Goal: Information Seeking & Learning: Check status

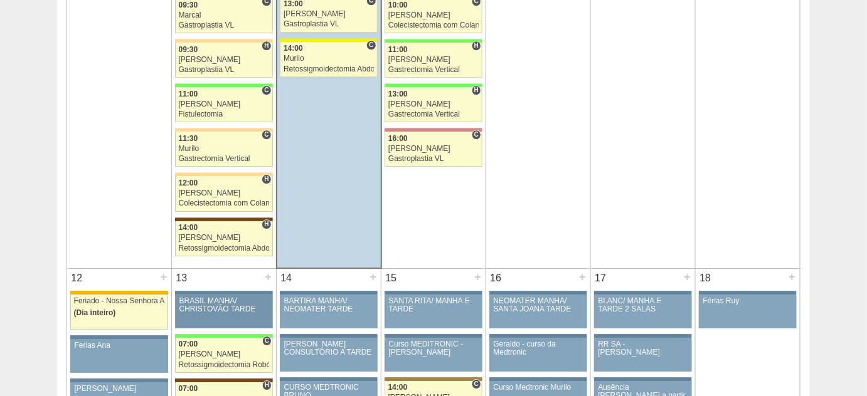
scroll to position [1140, 0]
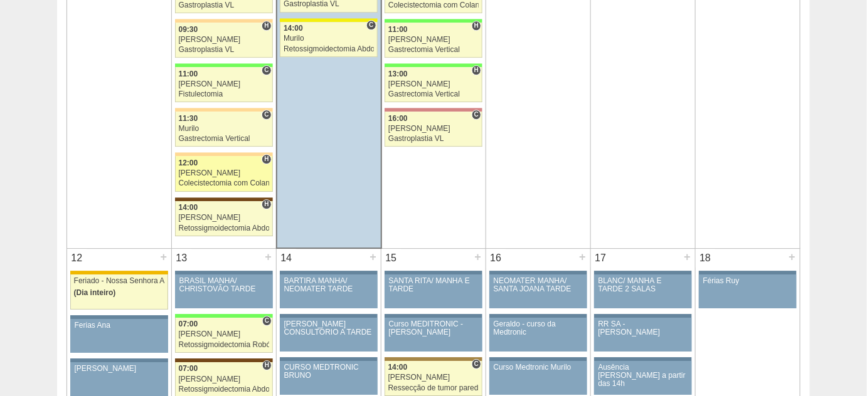
click at [199, 169] on div "[PERSON_NAME]" at bounding box center [224, 173] width 90 height 8
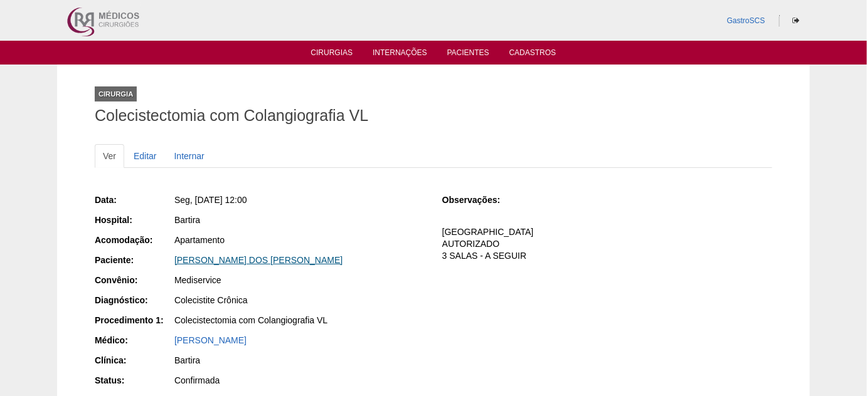
click at [239, 255] on link "[PERSON_NAME] DOS [PERSON_NAME]" at bounding box center [258, 260] width 168 height 10
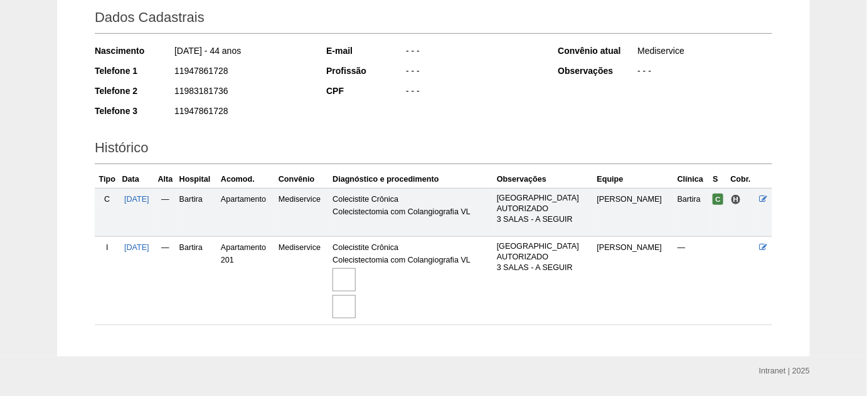
scroll to position [216, 0]
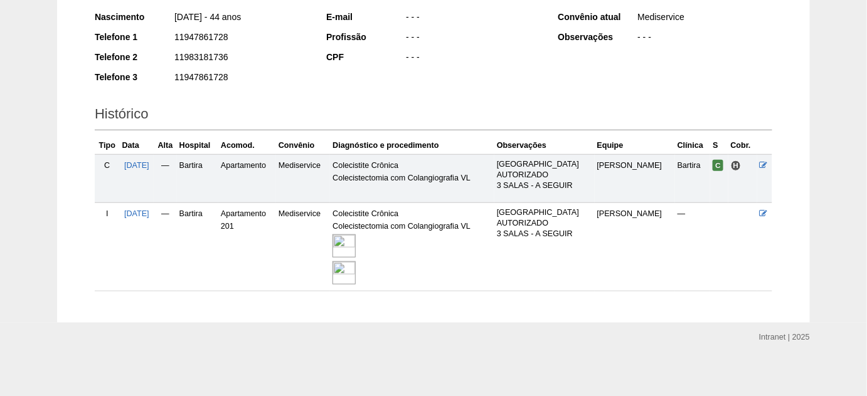
click at [354, 238] on img at bounding box center [343, 246] width 23 height 23
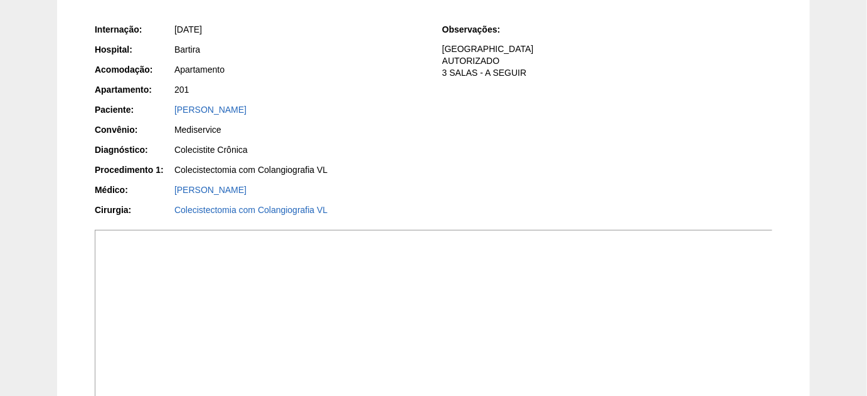
scroll to position [285, 0]
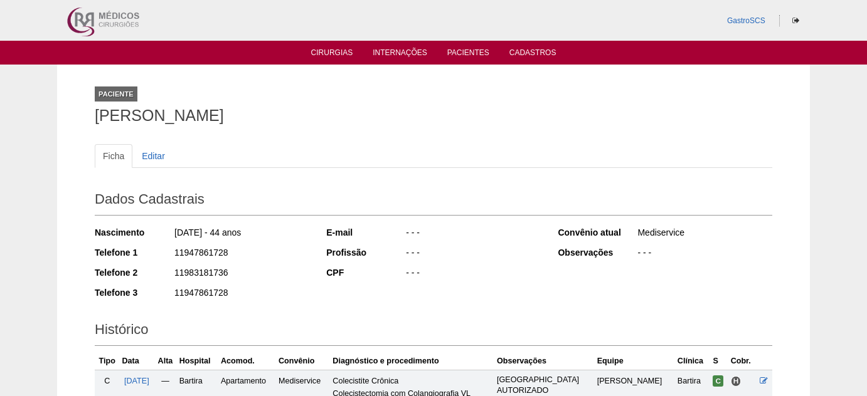
scroll to position [216, 0]
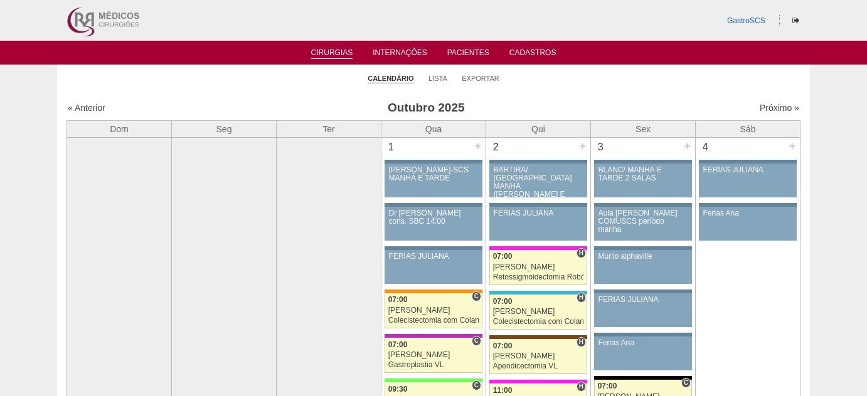
scroll to position [1140, 0]
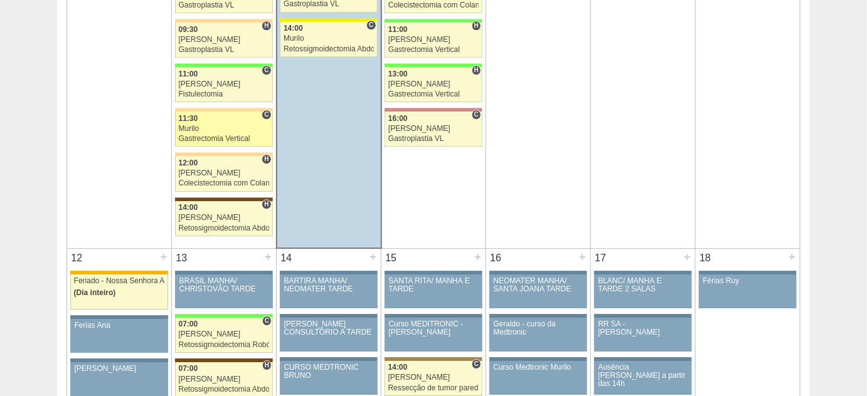
click at [226, 125] on div "Murilo" at bounding box center [224, 129] width 90 height 8
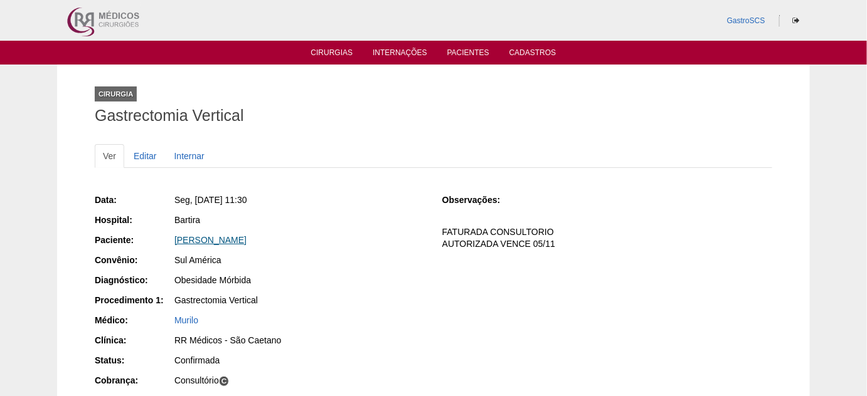
click at [246, 242] on link "[PERSON_NAME]" at bounding box center [210, 240] width 72 height 10
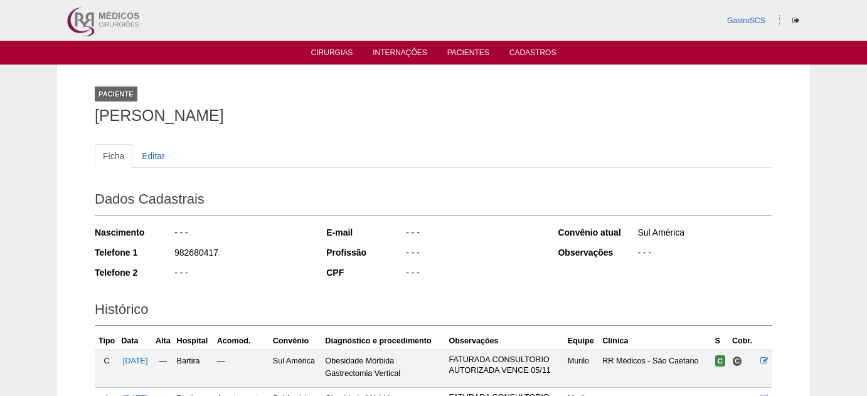
scroll to position [159, 0]
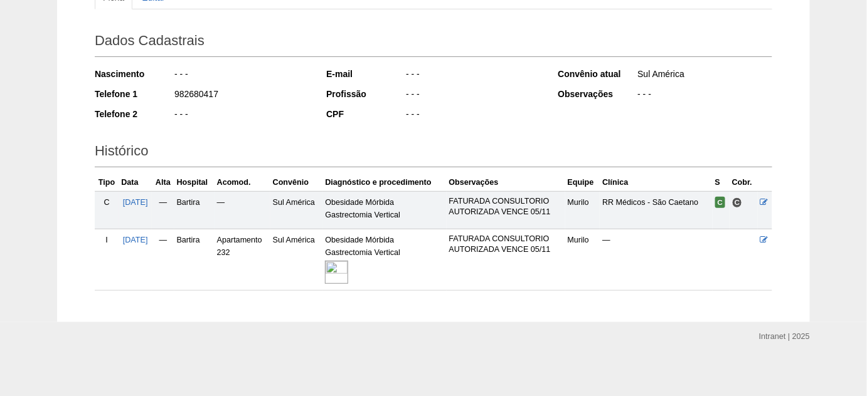
click at [348, 272] on img at bounding box center [336, 272] width 23 height 23
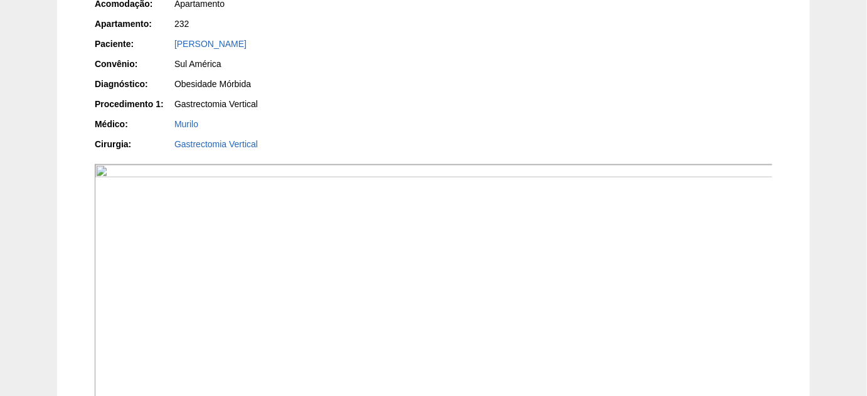
scroll to position [285, 0]
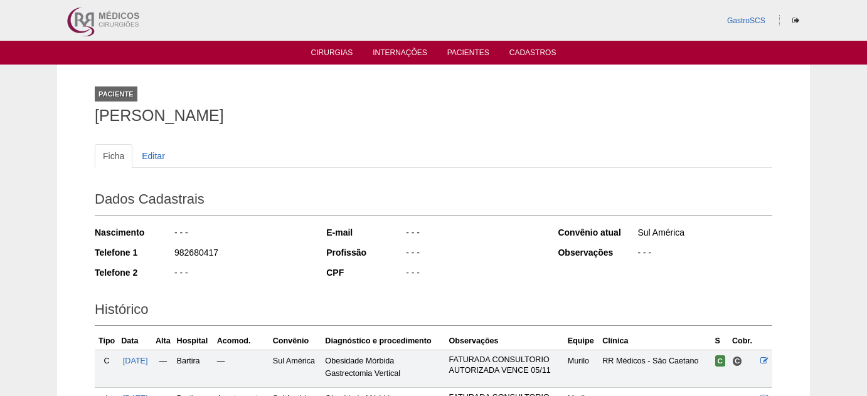
scroll to position [152, 0]
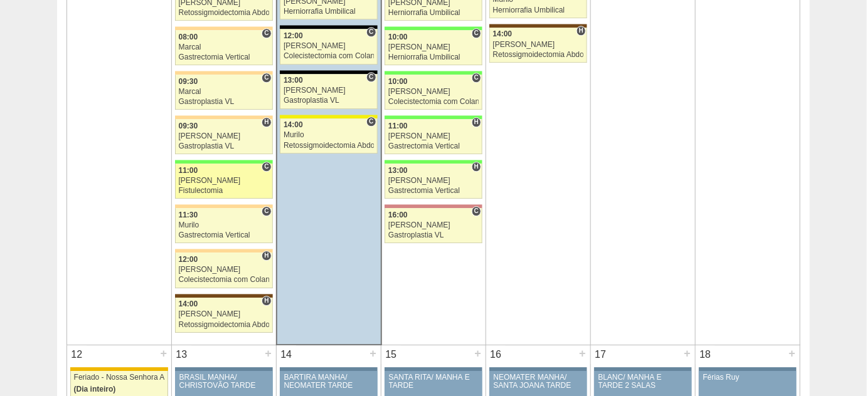
scroll to position [1026, 0]
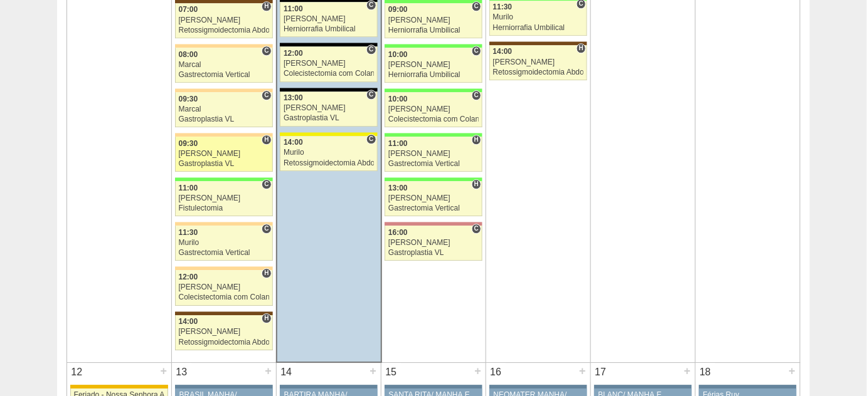
click at [196, 150] on div "Felipe Rossi" at bounding box center [224, 154] width 90 height 8
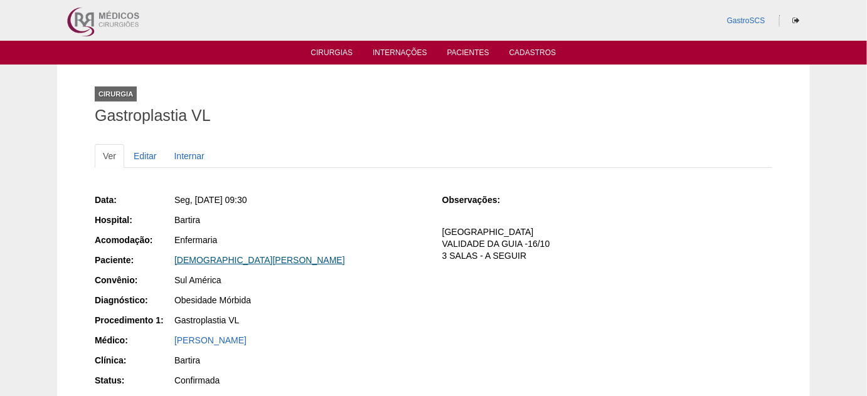
click at [304, 258] on link "[DEMOGRAPHIC_DATA][PERSON_NAME]" at bounding box center [259, 260] width 171 height 10
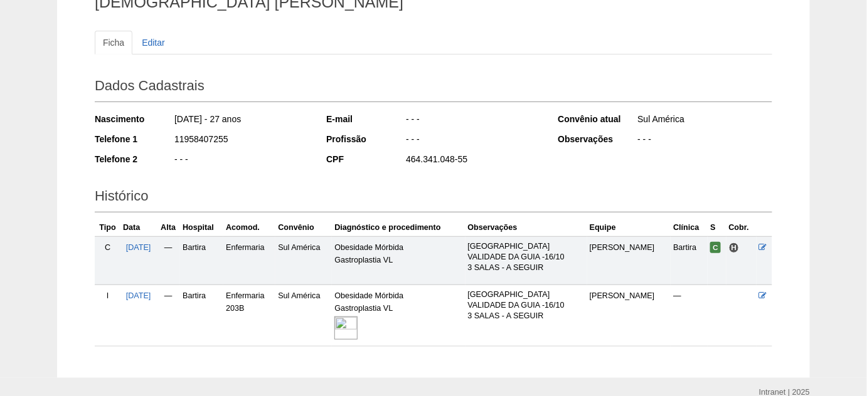
scroll to position [169, 0]
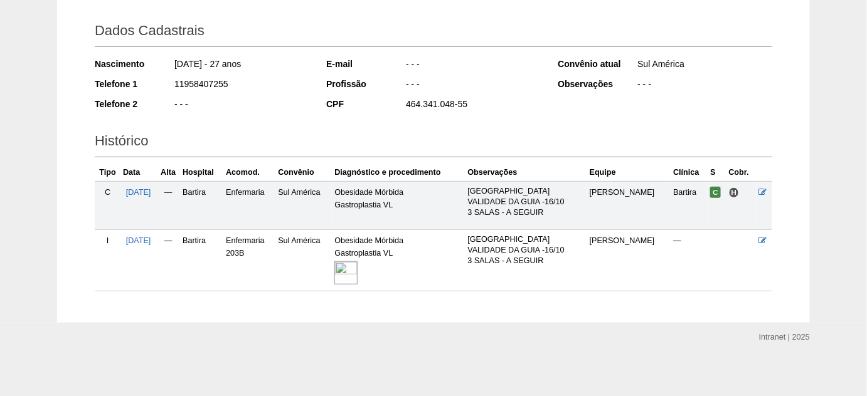
click at [357, 275] on img at bounding box center [345, 272] width 23 height 23
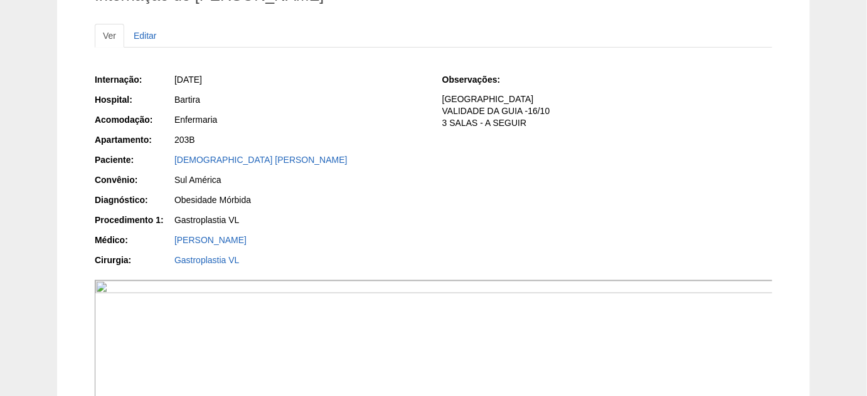
scroll to position [113, 0]
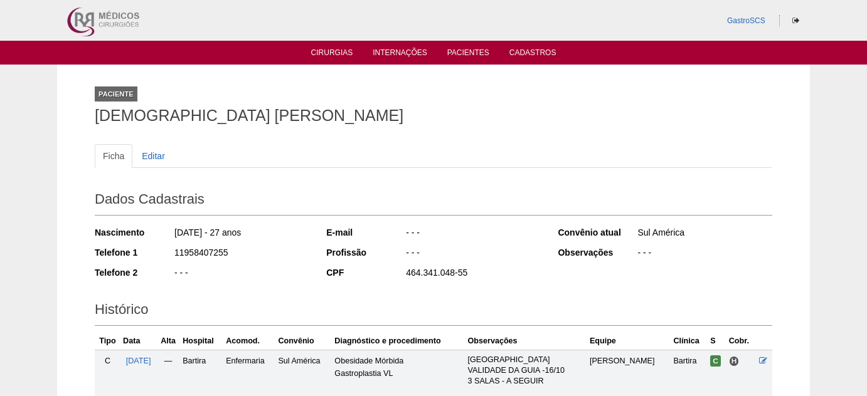
scroll to position [169, 0]
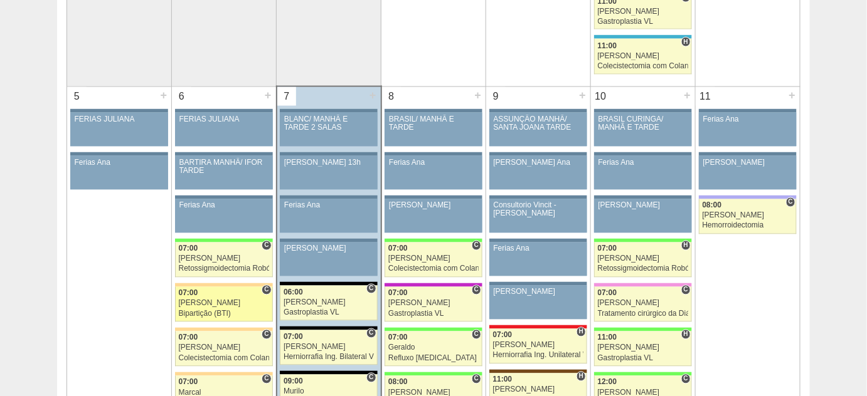
scroll to position [627, 0]
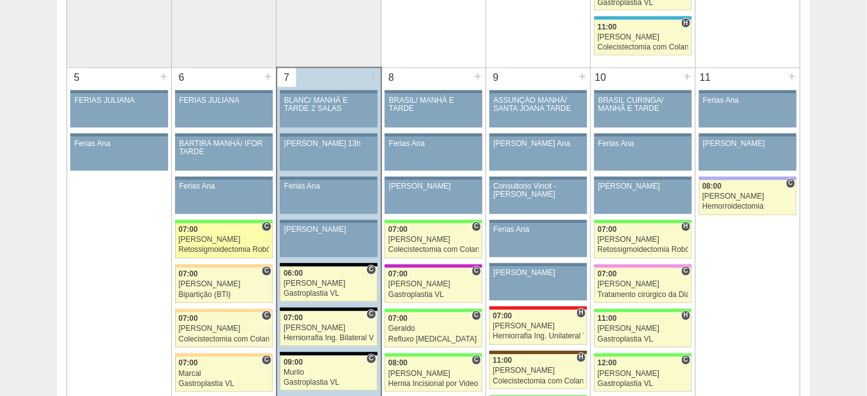
click at [209, 236] on div "Bruno" at bounding box center [224, 240] width 90 height 8
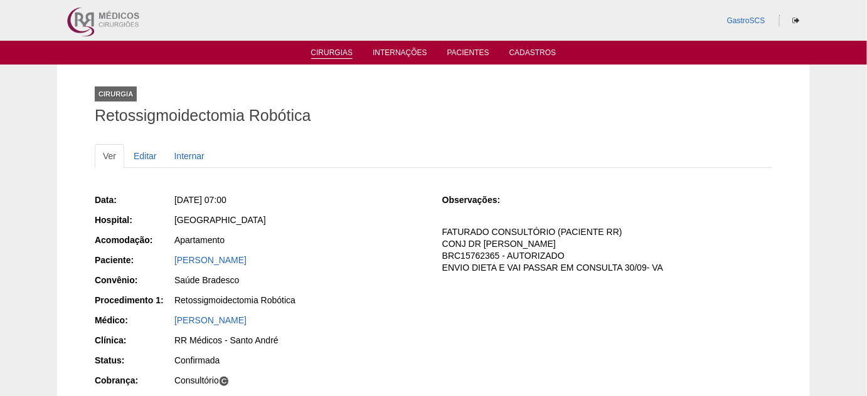
click at [333, 55] on link "Cirurgias" at bounding box center [332, 53] width 42 height 11
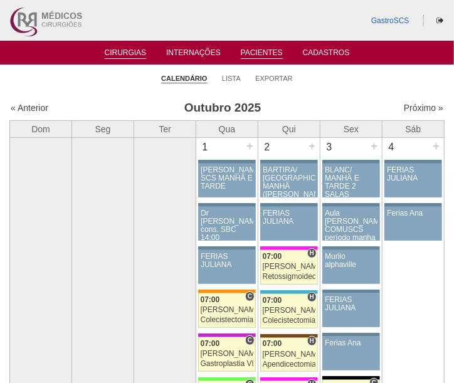
click at [271, 52] on link "Pacientes" at bounding box center [262, 53] width 42 height 11
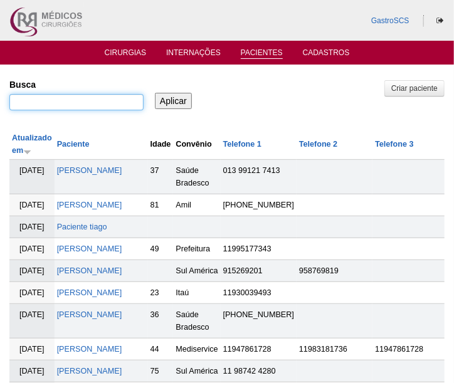
click at [107, 103] on input "Busca" at bounding box center [76, 102] width 134 height 16
type input "luciene"
click at [155, 93] on input "Aplicar" at bounding box center [173, 101] width 37 height 16
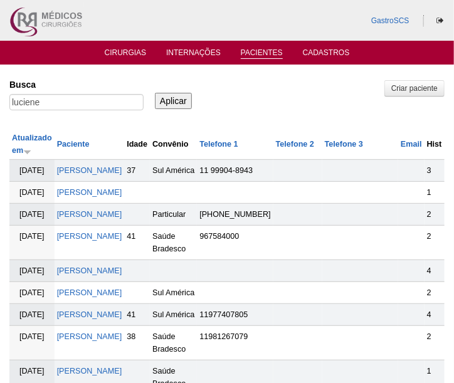
click at [102, 164] on td "[PERSON_NAME]" at bounding box center [90, 171] width 70 height 22
click at [103, 177] on td "[PERSON_NAME]" at bounding box center [90, 171] width 70 height 22
click at [103, 172] on link "[PERSON_NAME]" at bounding box center [89, 170] width 65 height 9
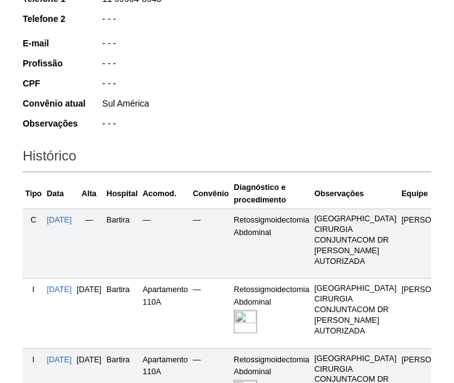
scroll to position [342, 0]
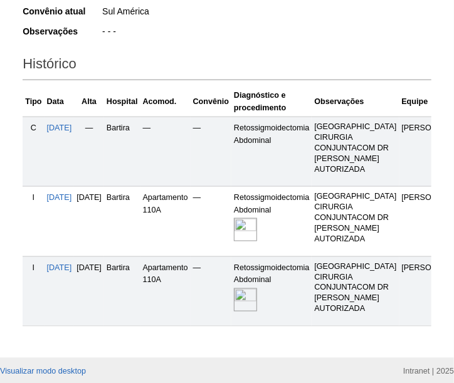
click at [257, 238] on img at bounding box center [245, 229] width 23 height 23
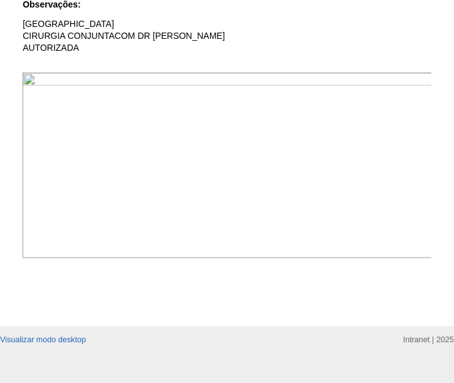
scroll to position [394, 0]
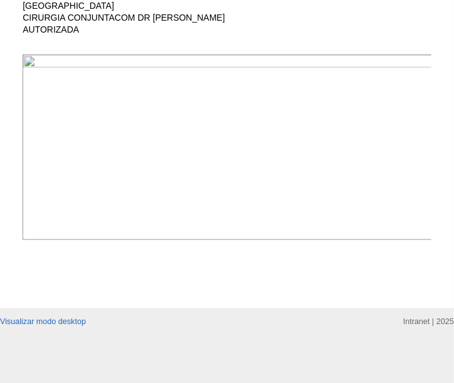
click at [307, 174] on img at bounding box center [228, 148] width 410 height 186
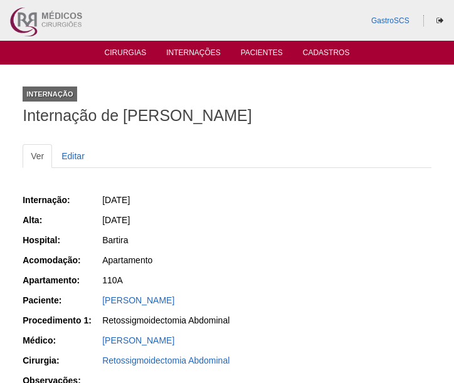
scroll to position [393, 0]
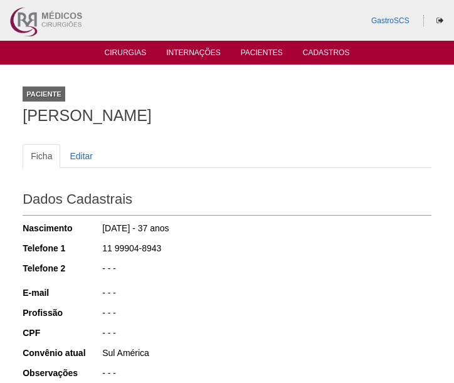
scroll to position [342, 0]
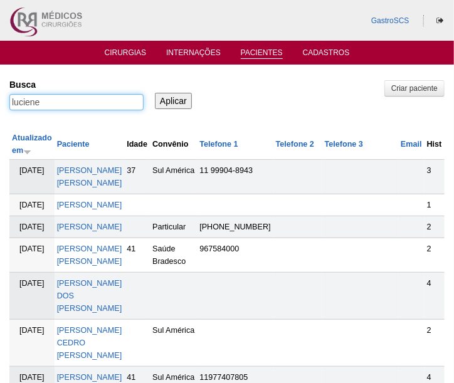
drag, startPoint x: 67, startPoint y: 105, endPoint x: 3, endPoint y: 117, distance: 65.8
type input "terezinha"
click at [155, 93] on input "Aplicar" at bounding box center [173, 101] width 37 height 16
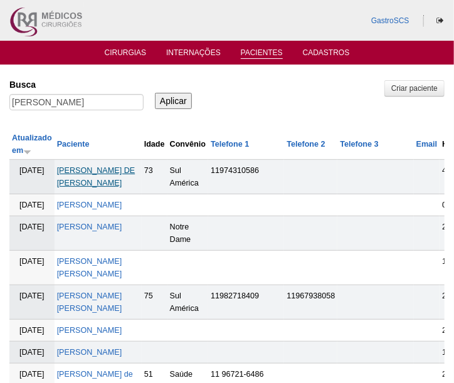
click at [85, 182] on link "[PERSON_NAME] DE [PERSON_NAME]" at bounding box center [96, 176] width 78 height 21
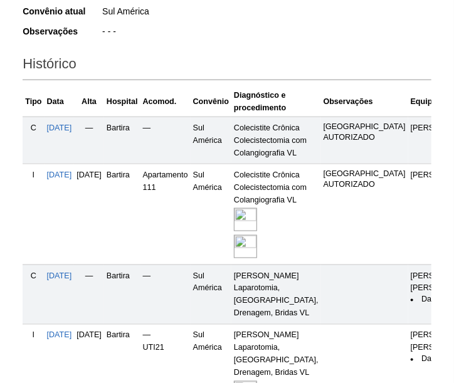
scroll to position [399, 0]
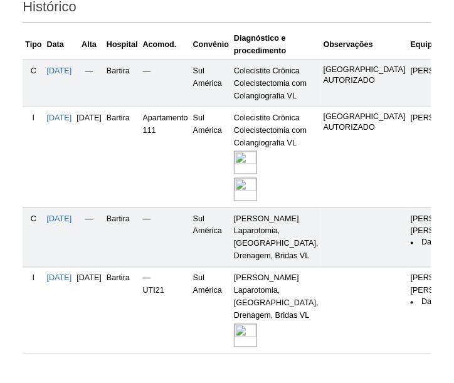
click at [257, 174] on img at bounding box center [245, 162] width 23 height 23
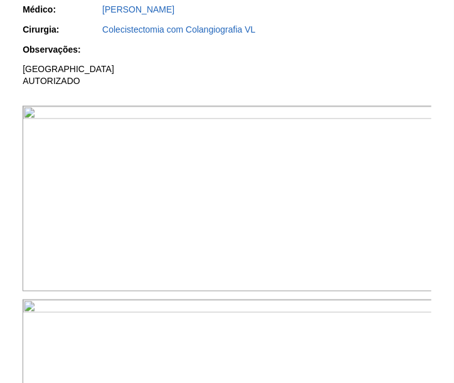
scroll to position [399, 0]
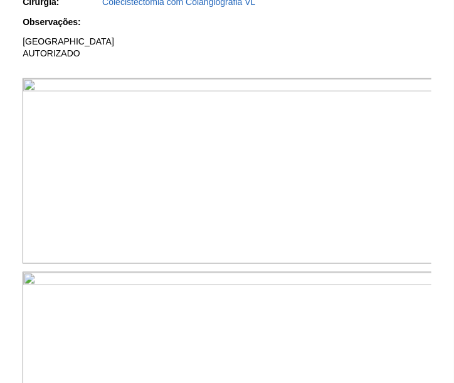
click at [389, 236] on img at bounding box center [228, 171] width 410 height 186
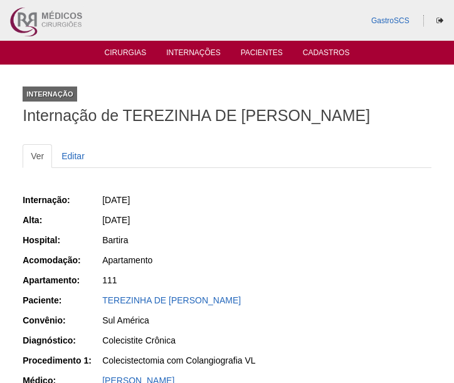
scroll to position [398, 0]
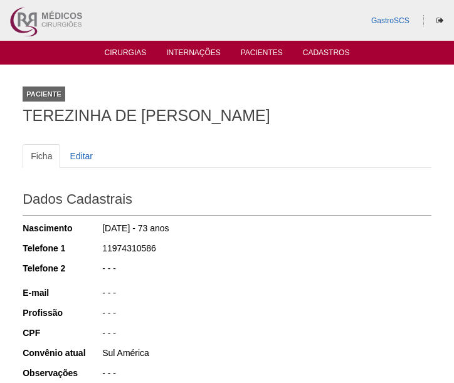
scroll to position [394, 0]
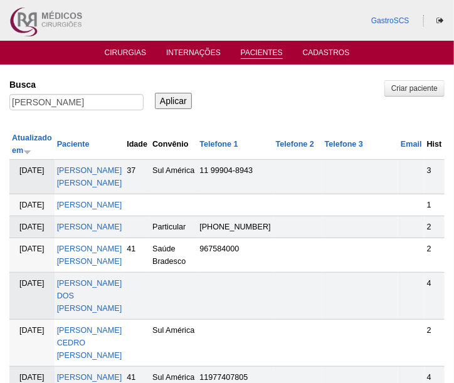
drag, startPoint x: 100, startPoint y: 183, endPoint x: 103, endPoint y: 176, distance: 7.6
click at [100, 183] on td "[PERSON_NAME] [PERSON_NAME]" at bounding box center [90, 177] width 70 height 34
click at [105, 172] on link "[PERSON_NAME]" at bounding box center [89, 176] width 65 height 21
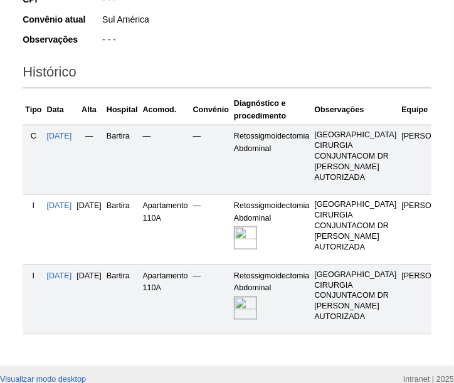
scroll to position [399, 0]
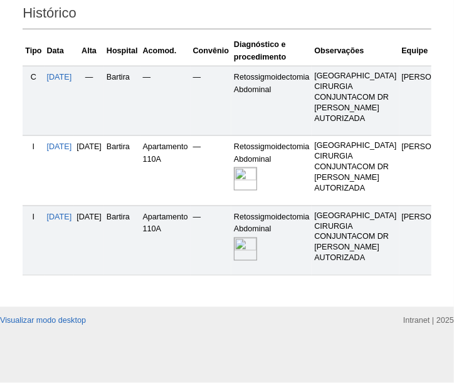
click at [257, 187] on img at bounding box center [245, 178] width 23 height 23
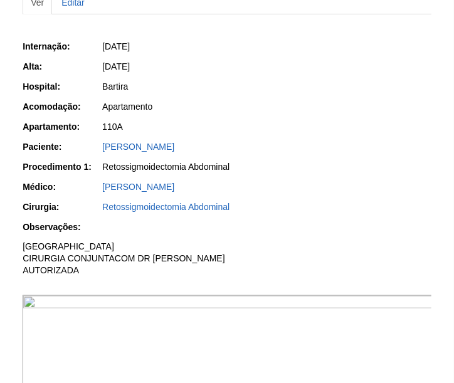
scroll to position [228, 0]
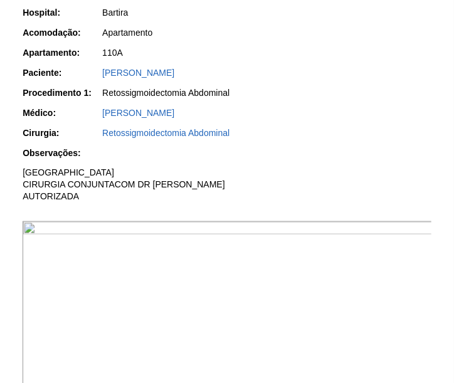
click at [370, 293] on img at bounding box center [228, 314] width 410 height 186
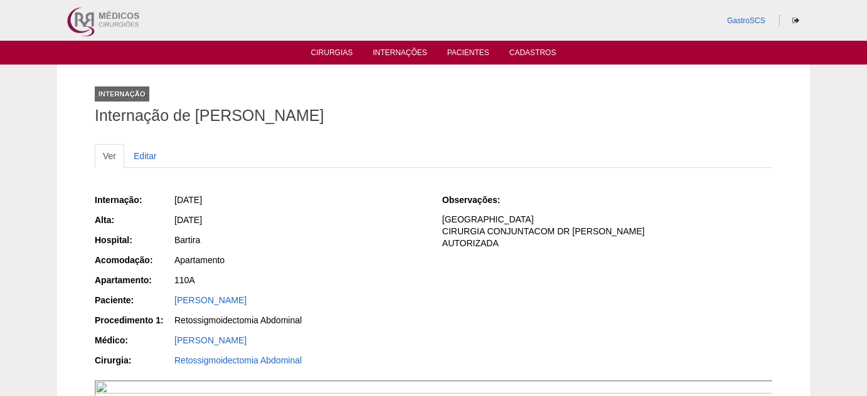
scroll to position [228, 0]
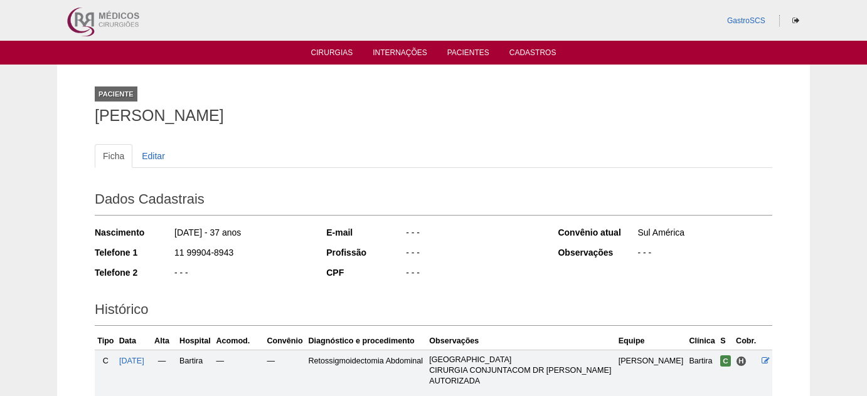
scroll to position [205, 0]
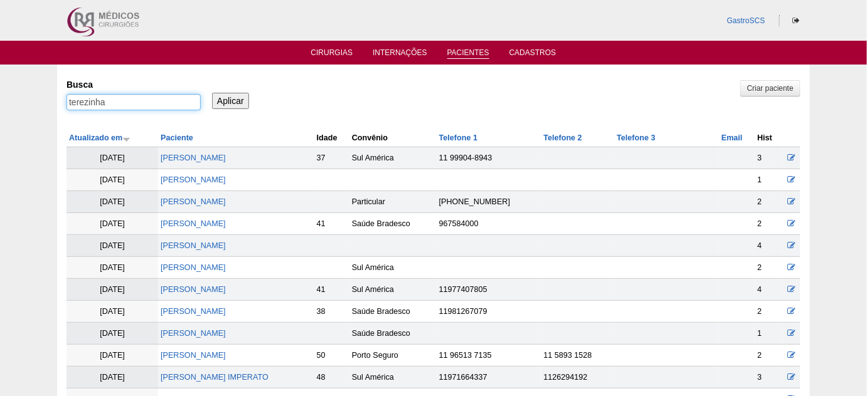
drag, startPoint x: 119, startPoint y: 105, endPoint x: 35, endPoint y: 114, distance: 83.9
click at [37, 113] on div "Pacientes Criar paciente Busca terezinha Aplicar Atualizado em Paciente Idade" at bounding box center [433, 374] width 867 height 619
type input "debora"
click at [212, 93] on input "Aplicar" at bounding box center [230, 101] width 37 height 16
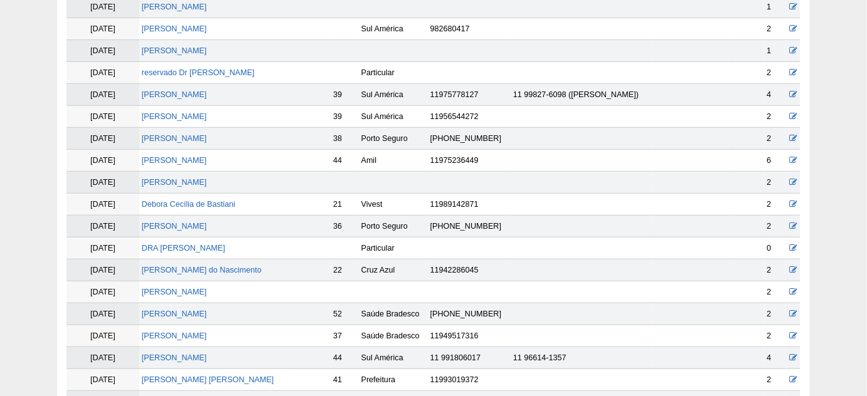
scroll to position [171, 0]
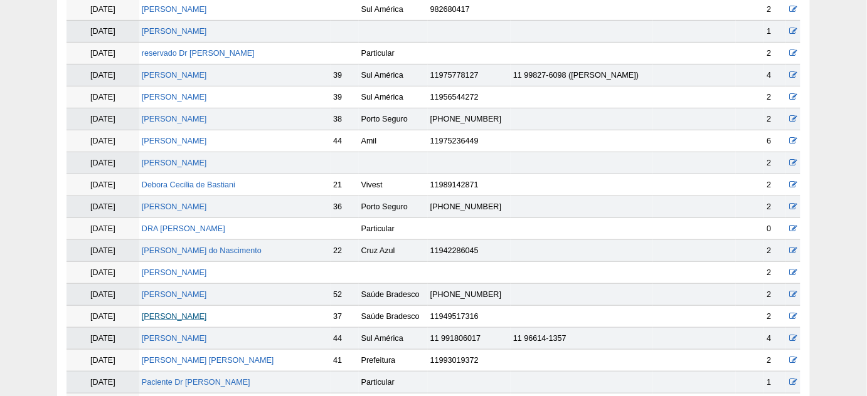
click at [207, 312] on link "[PERSON_NAME]" at bounding box center [174, 316] width 65 height 9
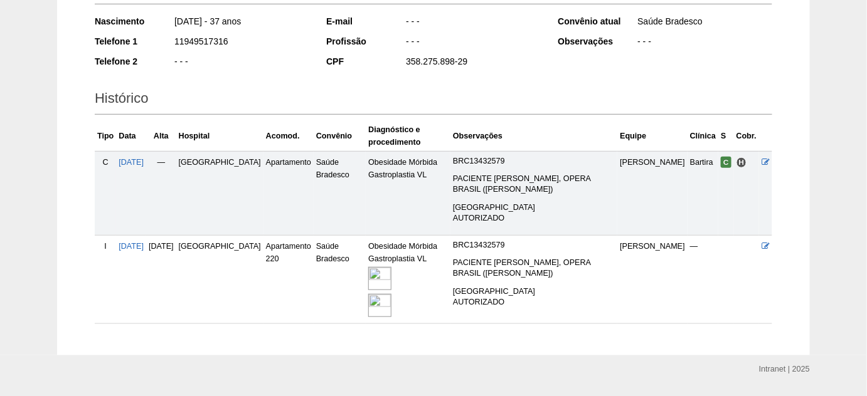
scroll to position [228, 0]
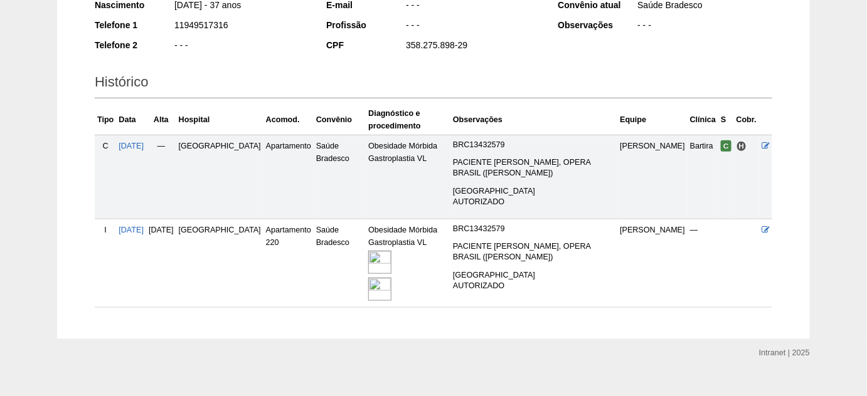
click at [368, 255] on img at bounding box center [379, 262] width 23 height 23
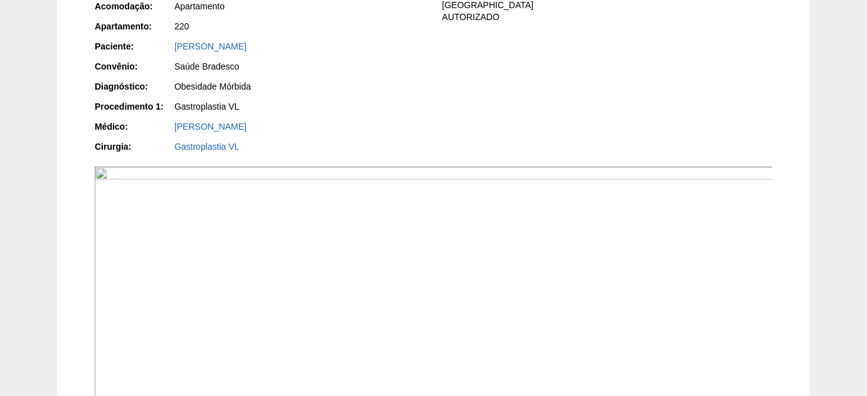
scroll to position [171, 0]
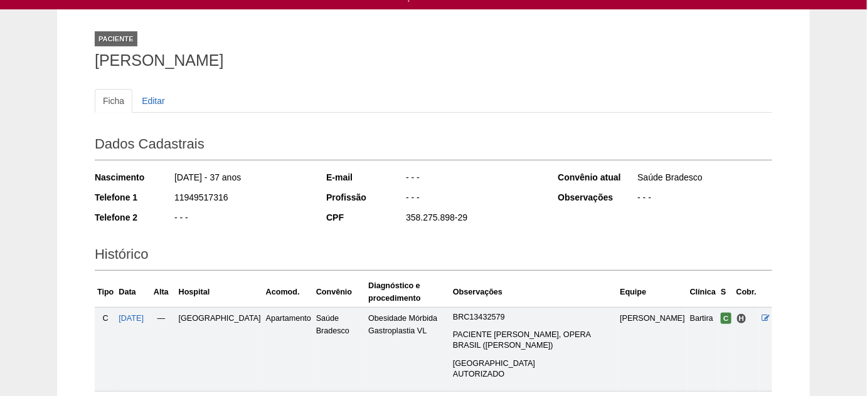
scroll to position [112, 0]
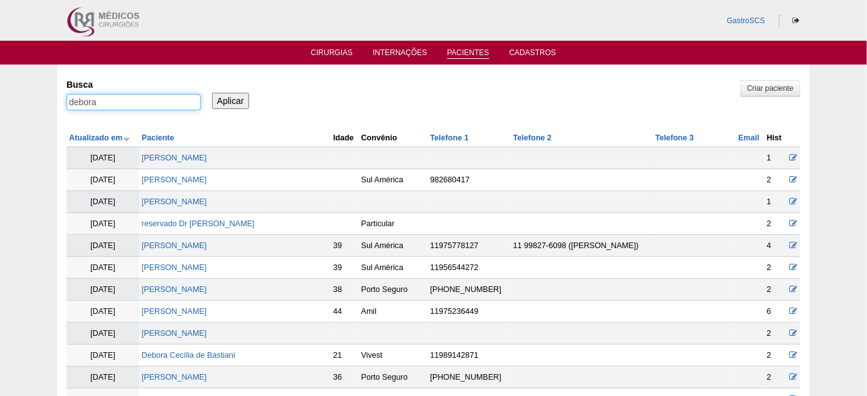
click at [140, 107] on input "debora" at bounding box center [133, 102] width 134 height 16
type input "douglas"
click at [212, 93] on input "Aplicar" at bounding box center [230, 101] width 37 height 16
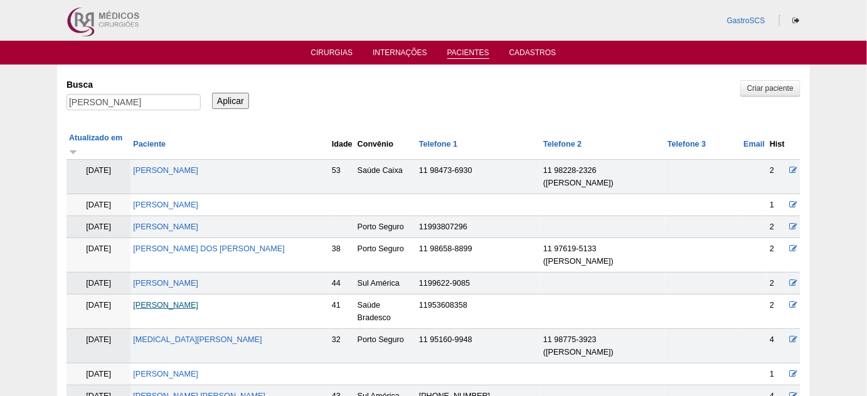
click at [198, 301] on link "DOUGLAS HENRIQUE DE OLIVEIRA" at bounding box center [165, 305] width 65 height 9
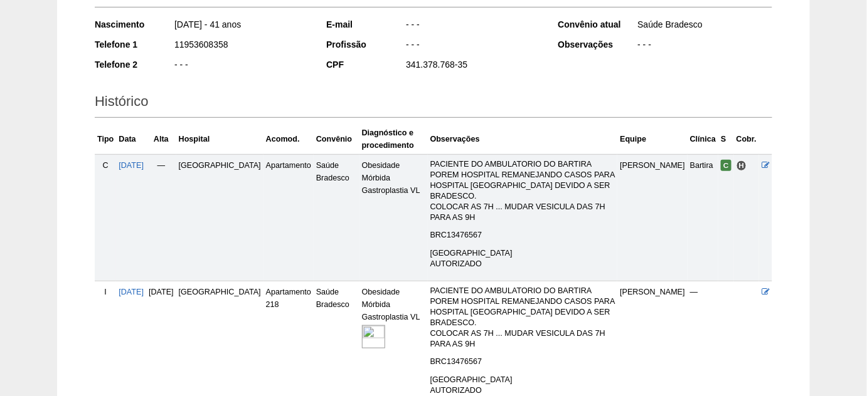
scroll to position [228, 0]
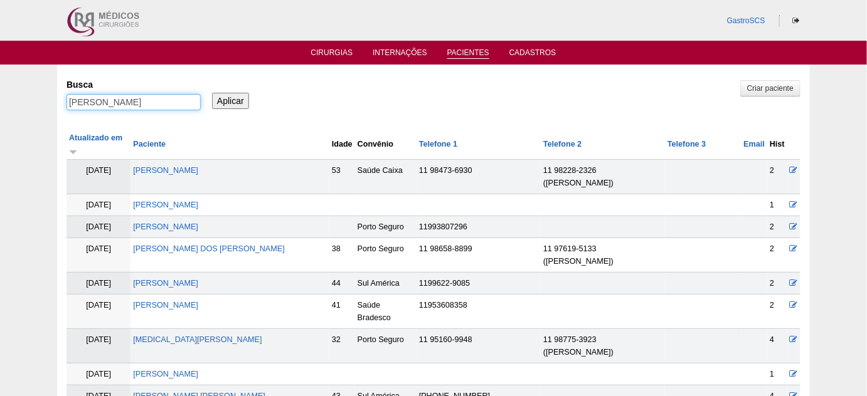
drag, startPoint x: 110, startPoint y: 98, endPoint x: 51, endPoint y: 103, distance: 59.2
type input "nataly"
click at [212, 93] on input "Aplicar" at bounding box center [230, 101] width 37 height 16
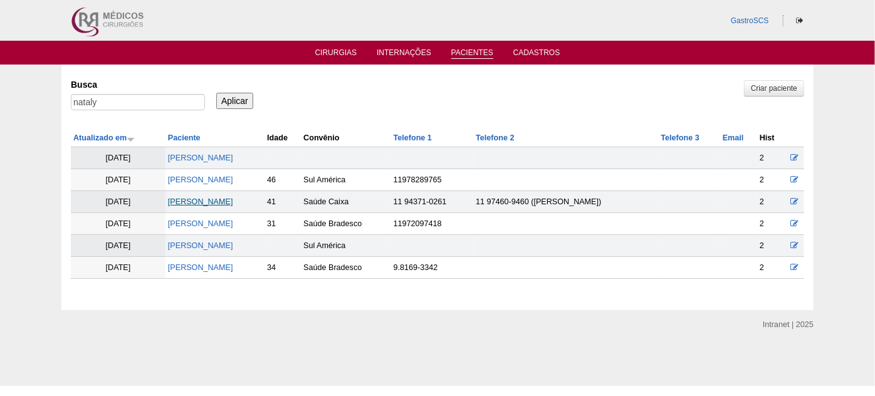
click at [233, 199] on link "[PERSON_NAME]" at bounding box center [200, 202] width 65 height 9
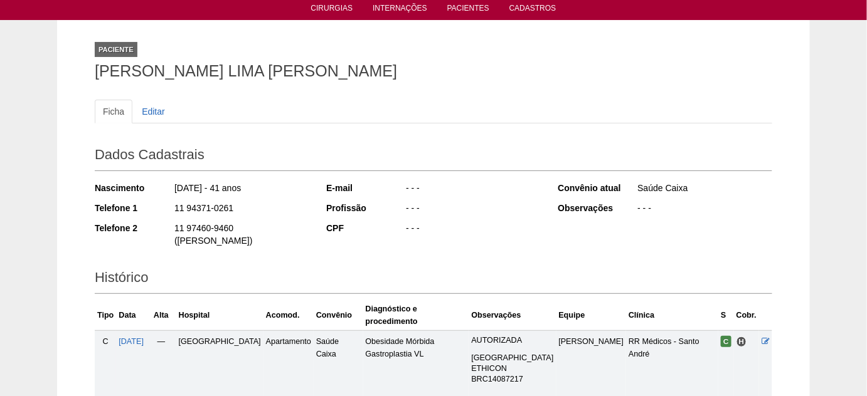
scroll to position [113, 0]
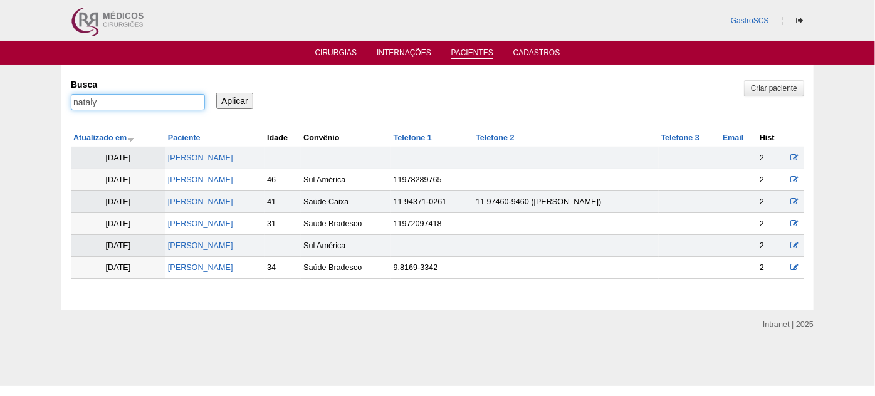
drag, startPoint x: 164, startPoint y: 107, endPoint x: 104, endPoint y: 110, distance: 59.7
click at [104, 110] on div "nataly" at bounding box center [138, 105] width 134 height 23
type input "n"
type input "claudio"
click at [216, 93] on input "Aplicar" at bounding box center [234, 101] width 37 height 16
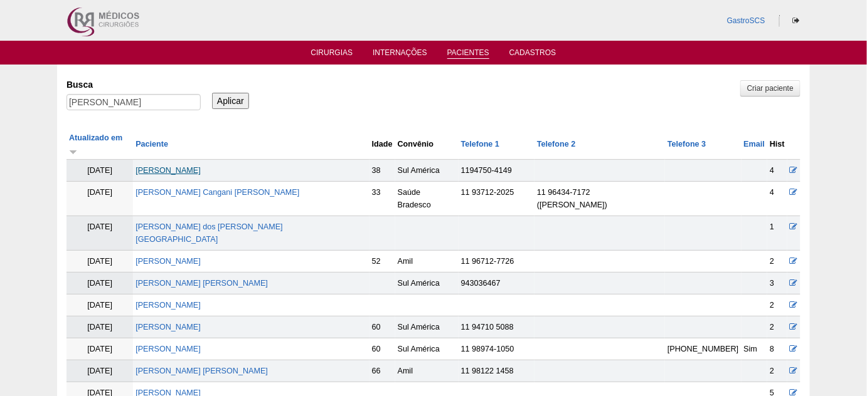
click at [201, 166] on link "Claudio Pereira Santos" at bounding box center [167, 170] width 65 height 9
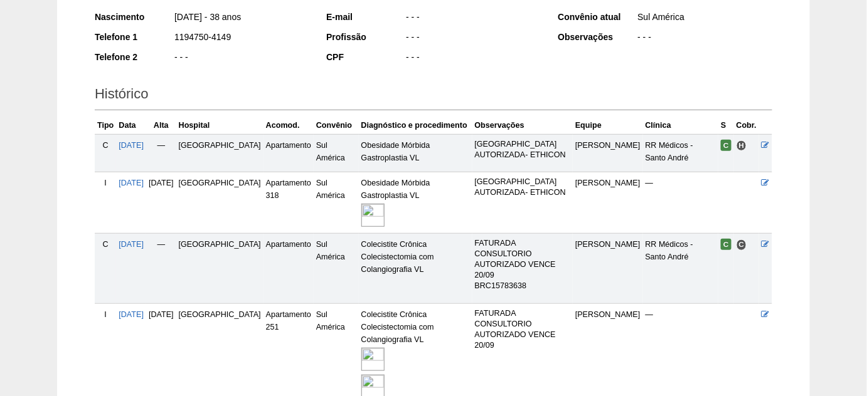
scroll to position [228, 0]
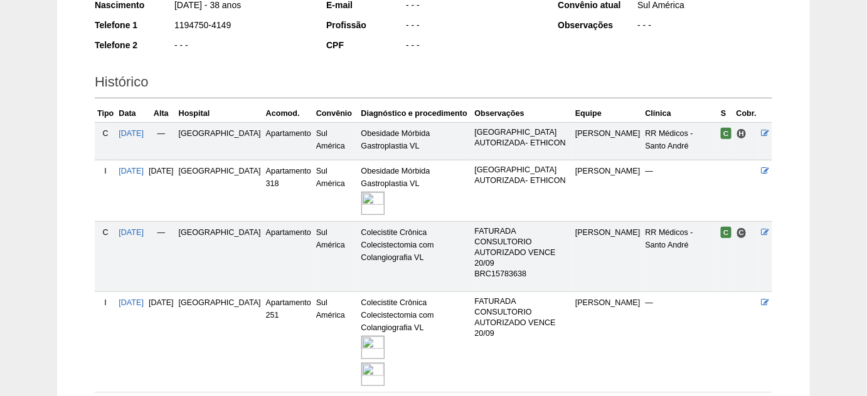
click at [361, 201] on img at bounding box center [372, 203] width 23 height 23
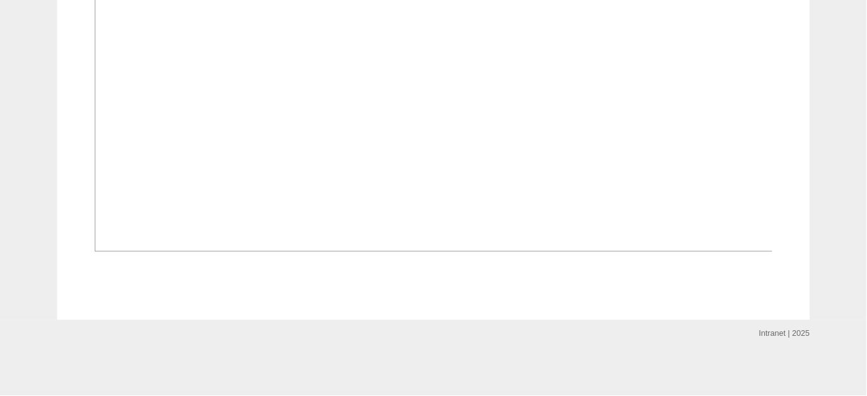
scroll to position [912, 0]
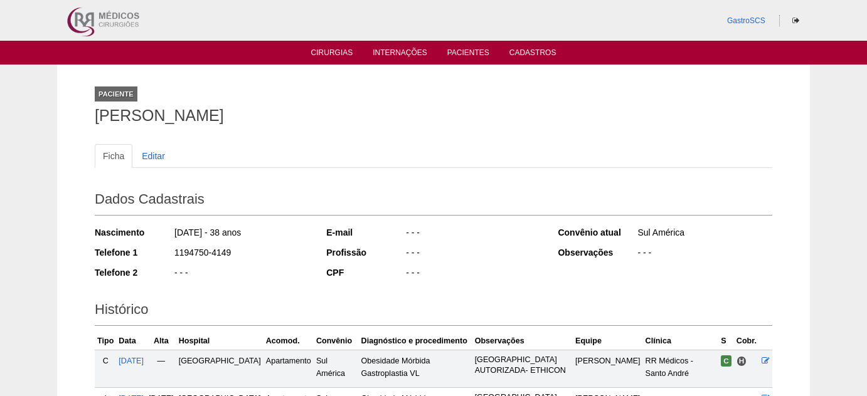
scroll to position [226, 0]
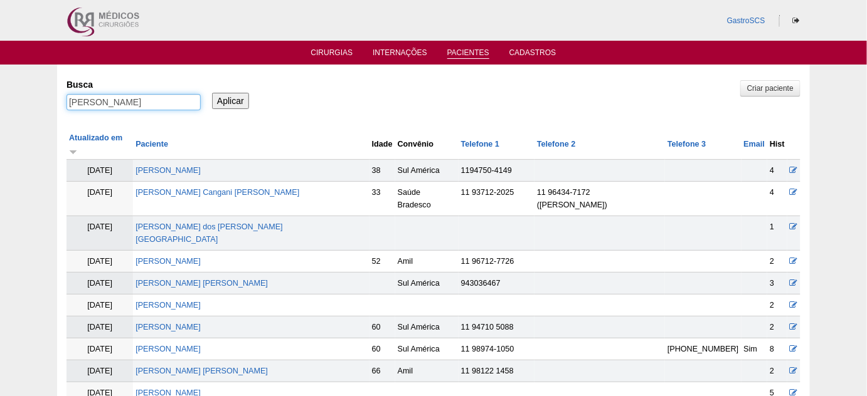
drag, startPoint x: 92, startPoint y: 108, endPoint x: 1, endPoint y: 123, distance: 91.5
type input "[PERSON_NAME]"
click at [212, 93] on input "Aplicar" at bounding box center [230, 101] width 37 height 16
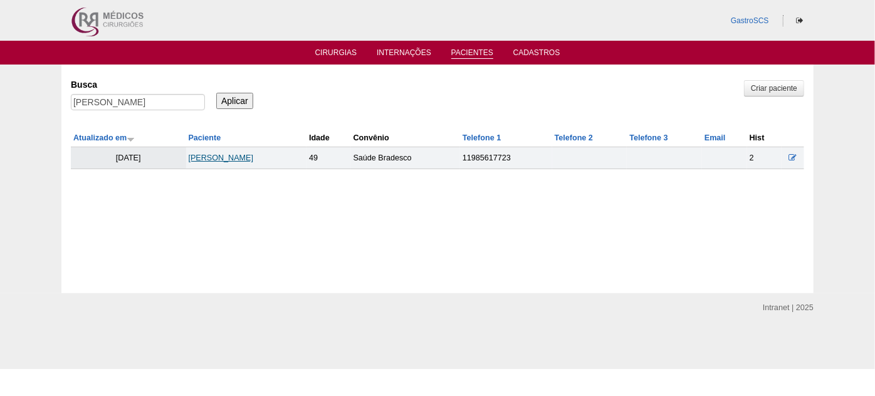
click at [211, 159] on link "[PERSON_NAME]" at bounding box center [221, 158] width 65 height 9
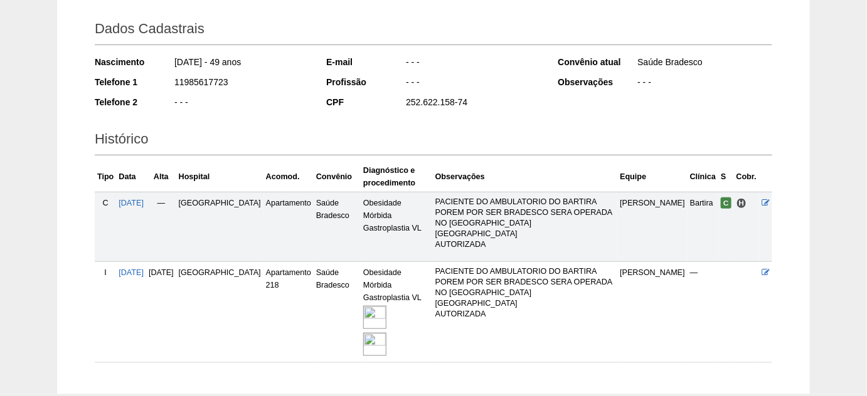
scroll to position [171, 0]
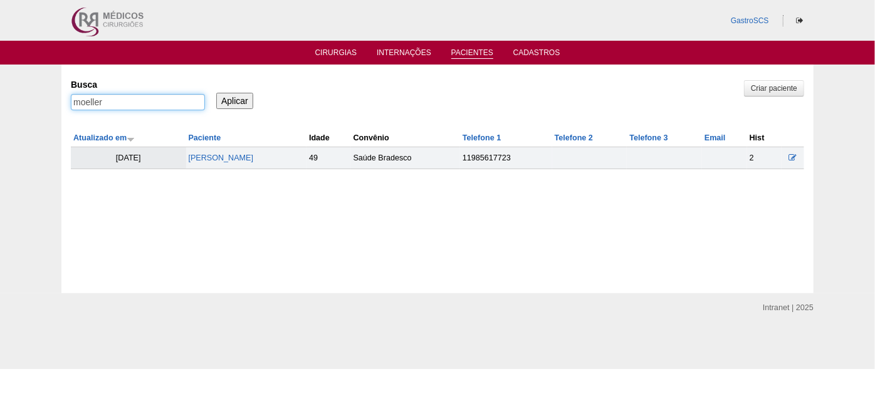
drag, startPoint x: 128, startPoint y: 102, endPoint x: 63, endPoint y: 108, distance: 65.0
click at [66, 108] on div "Pacientes Criar paciente [GEOGRAPHIC_DATA] moeller Aplicar Atualizado em Pacien…" at bounding box center [437, 179] width 752 height 229
type input "danilo"
click at [216, 93] on input "Aplicar" at bounding box center [234, 101] width 37 height 16
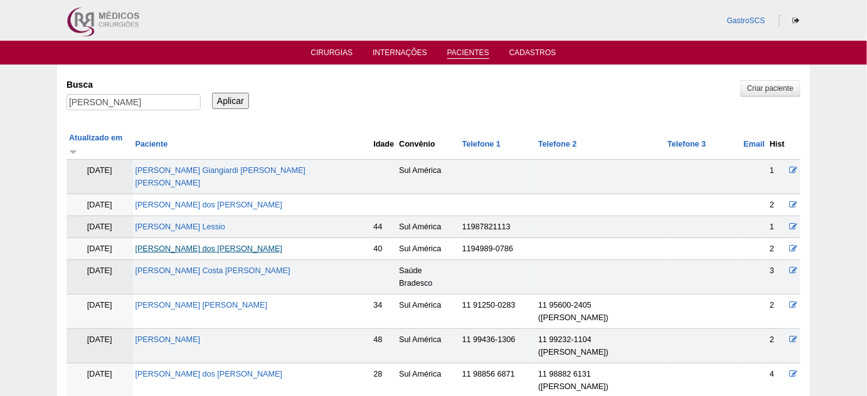
click at [245, 245] on link "Danilo Nascimento dos Santos" at bounding box center [208, 249] width 147 height 9
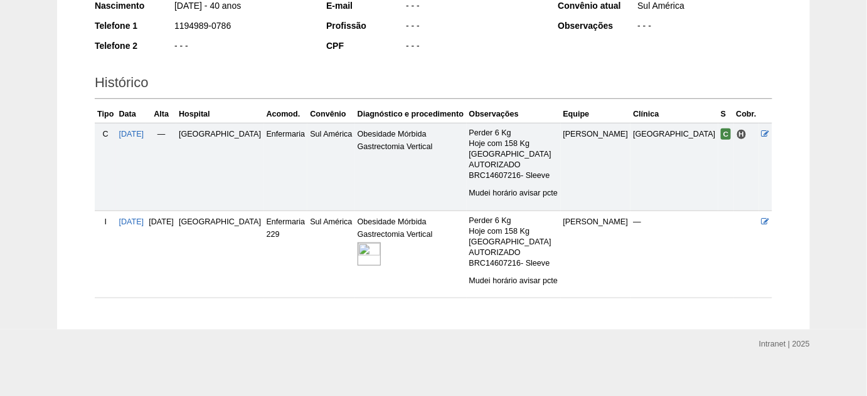
scroll to position [228, 0]
click at [381, 248] on img at bounding box center [368, 253] width 23 height 23
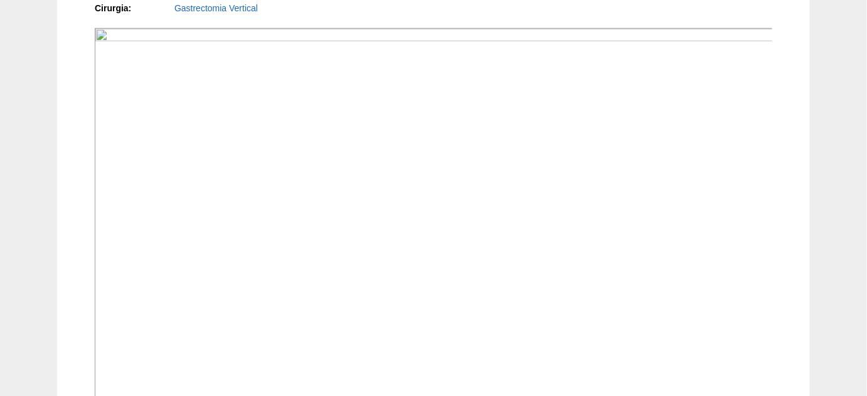
scroll to position [391, 0]
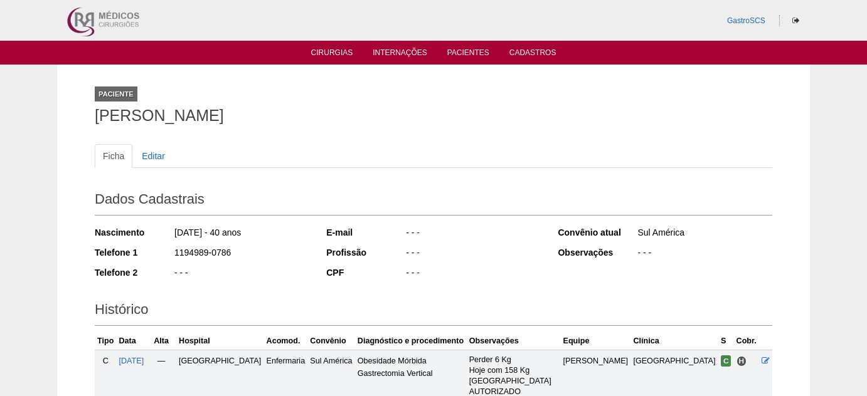
scroll to position [226, 0]
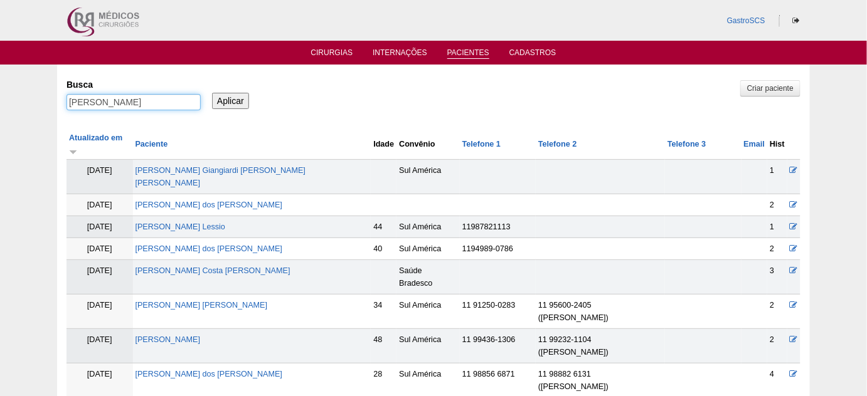
drag, startPoint x: 96, startPoint y: 103, endPoint x: 3, endPoint y: 111, distance: 93.2
type input "gleice"
click at [212, 93] on input "Aplicar" at bounding box center [230, 101] width 37 height 16
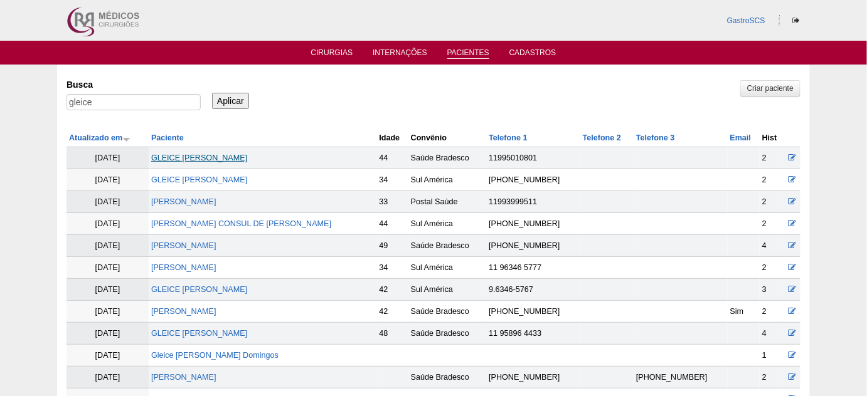
click at [247, 159] on link "GLEICE [PERSON_NAME]" at bounding box center [199, 158] width 96 height 9
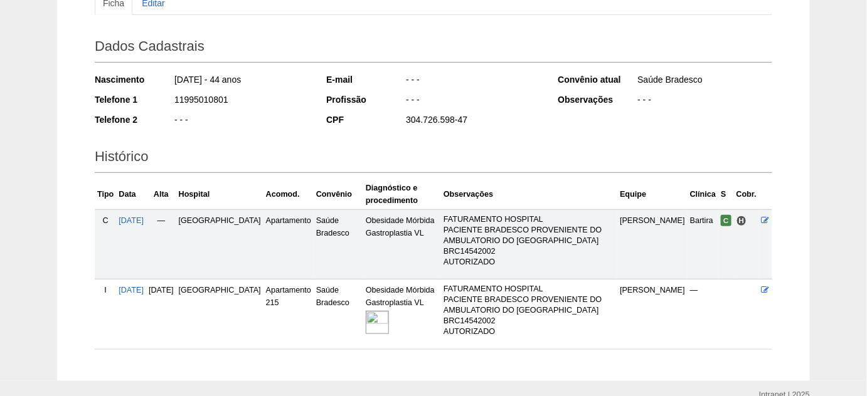
scroll to position [171, 0]
